Goal: Find specific page/section: Find specific page/section

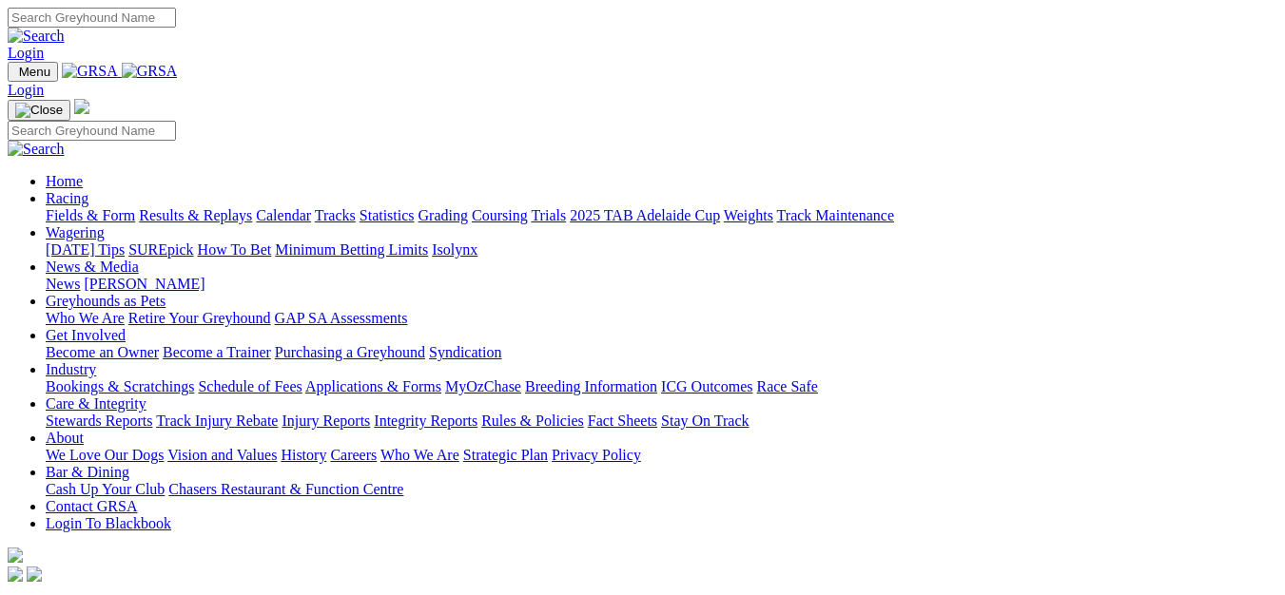
scroll to position [476, 0]
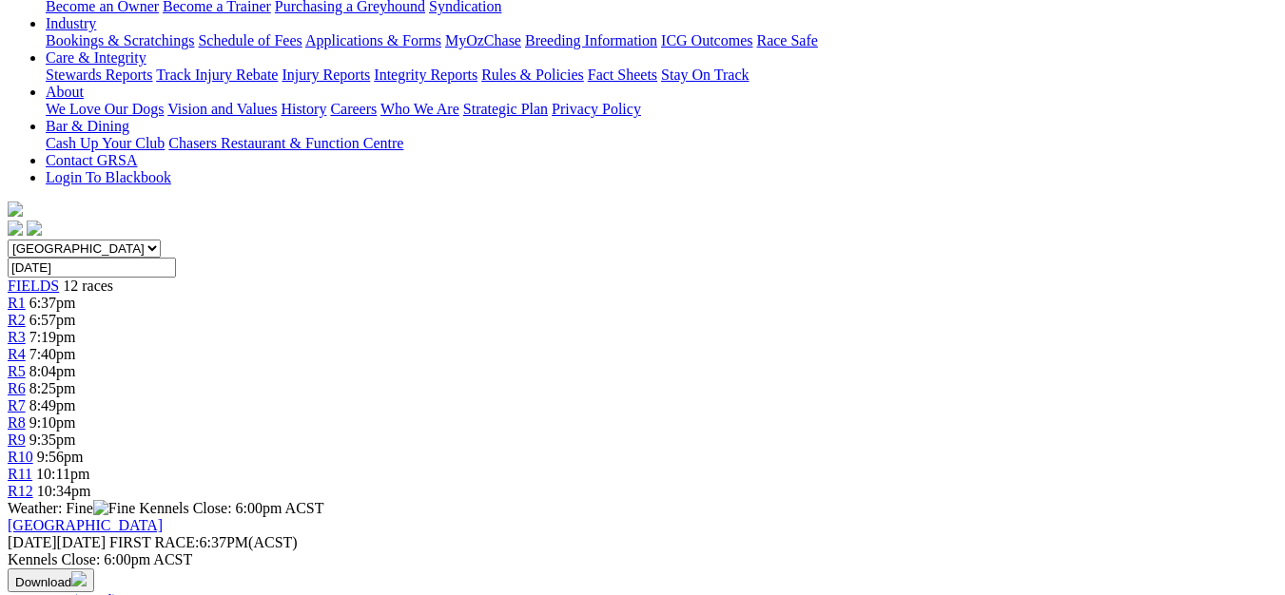
scroll to position [190, 0]
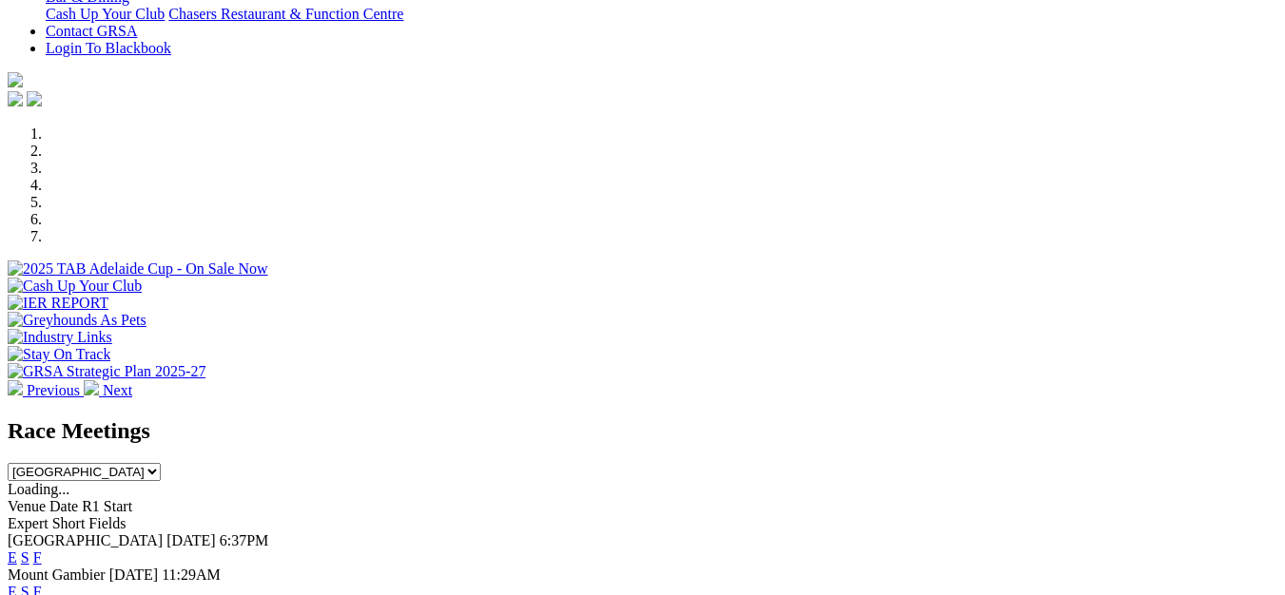
scroll to position [571, 0]
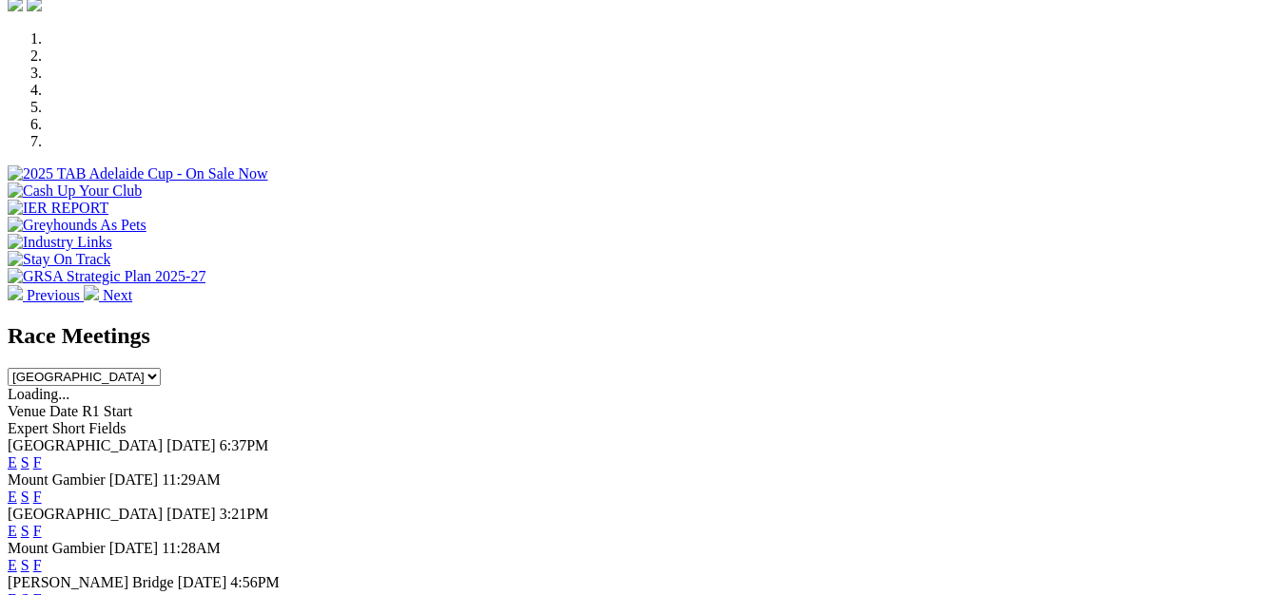
click at [42, 523] on link "F" at bounding box center [37, 531] width 9 height 16
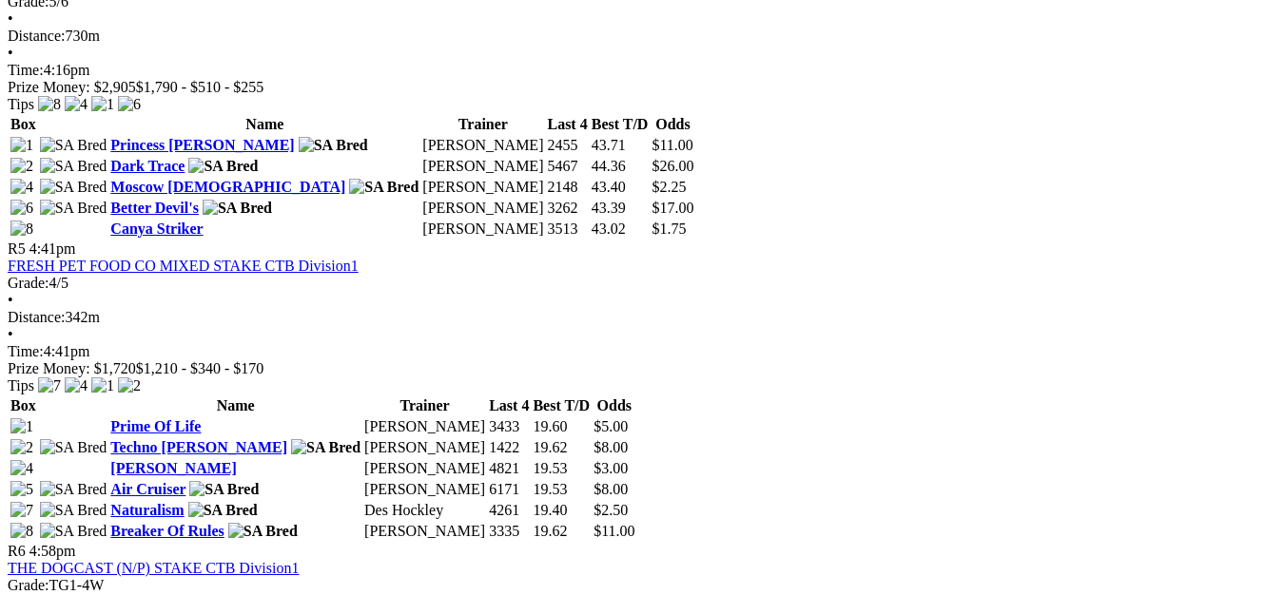
scroll to position [2093, 0]
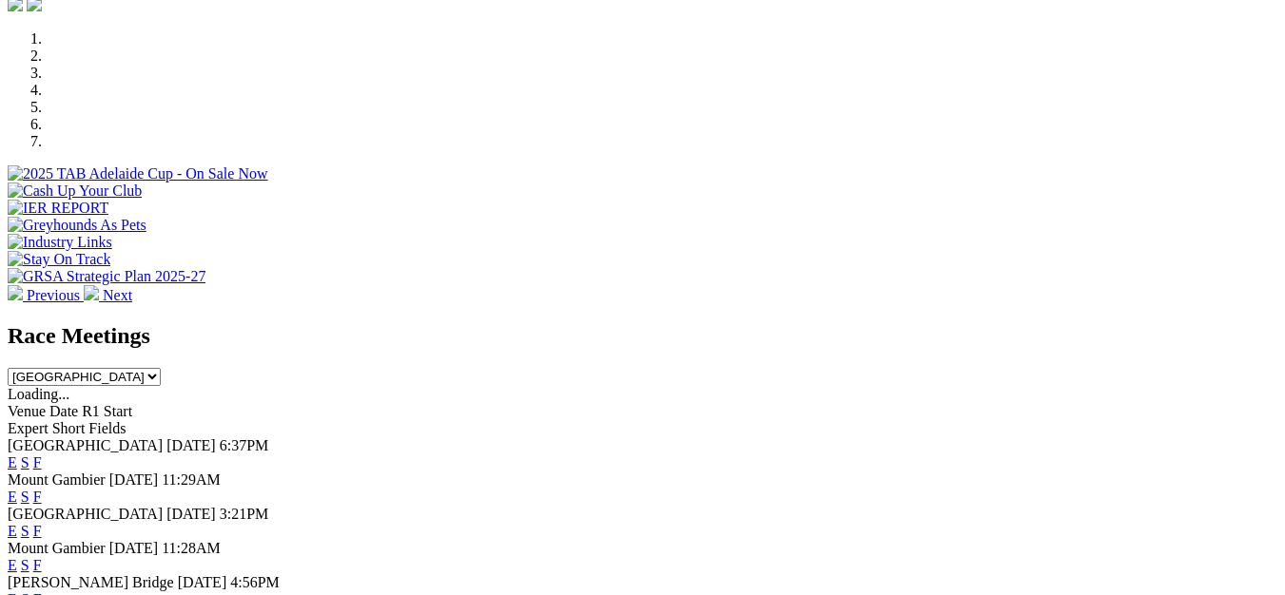
scroll to position [761, 0]
